Goal: Information Seeking & Learning: Learn about a topic

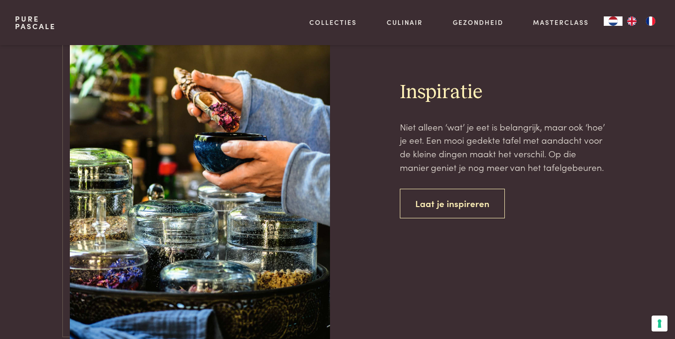
scroll to position [3842, 0]
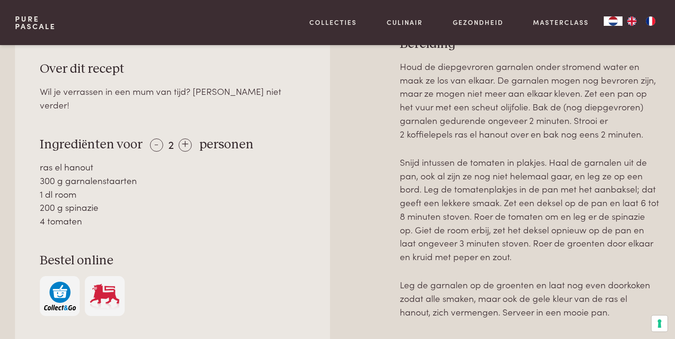
scroll to position [417, 0]
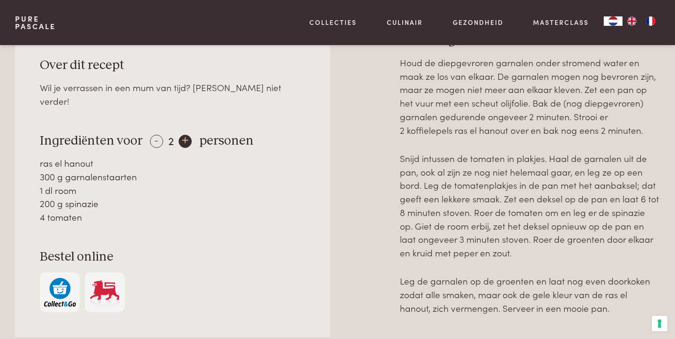
click at [182, 135] on div "+" at bounding box center [185, 141] width 13 height 13
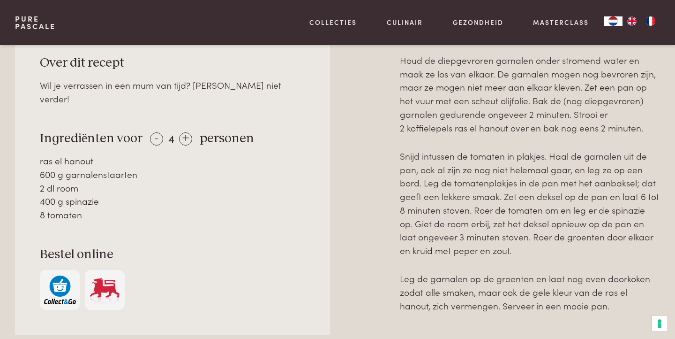
scroll to position [420, 0]
